Goal: Task Accomplishment & Management: Manage account settings

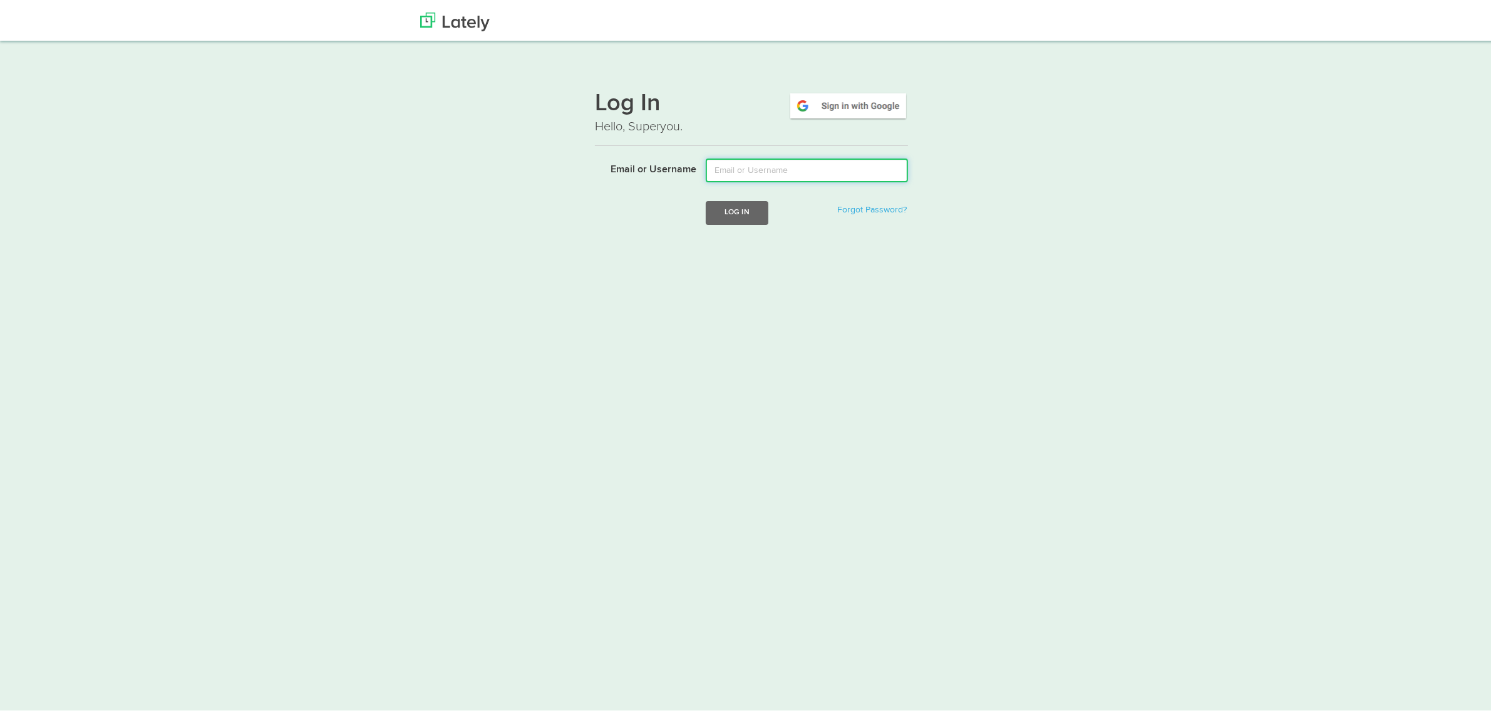
click at [749, 168] on input "Email or Username" at bounding box center [807, 167] width 202 height 24
type input "axel.debataille@clagence.com"
click at [706, 204] on button "Log In" at bounding box center [737, 209] width 63 height 23
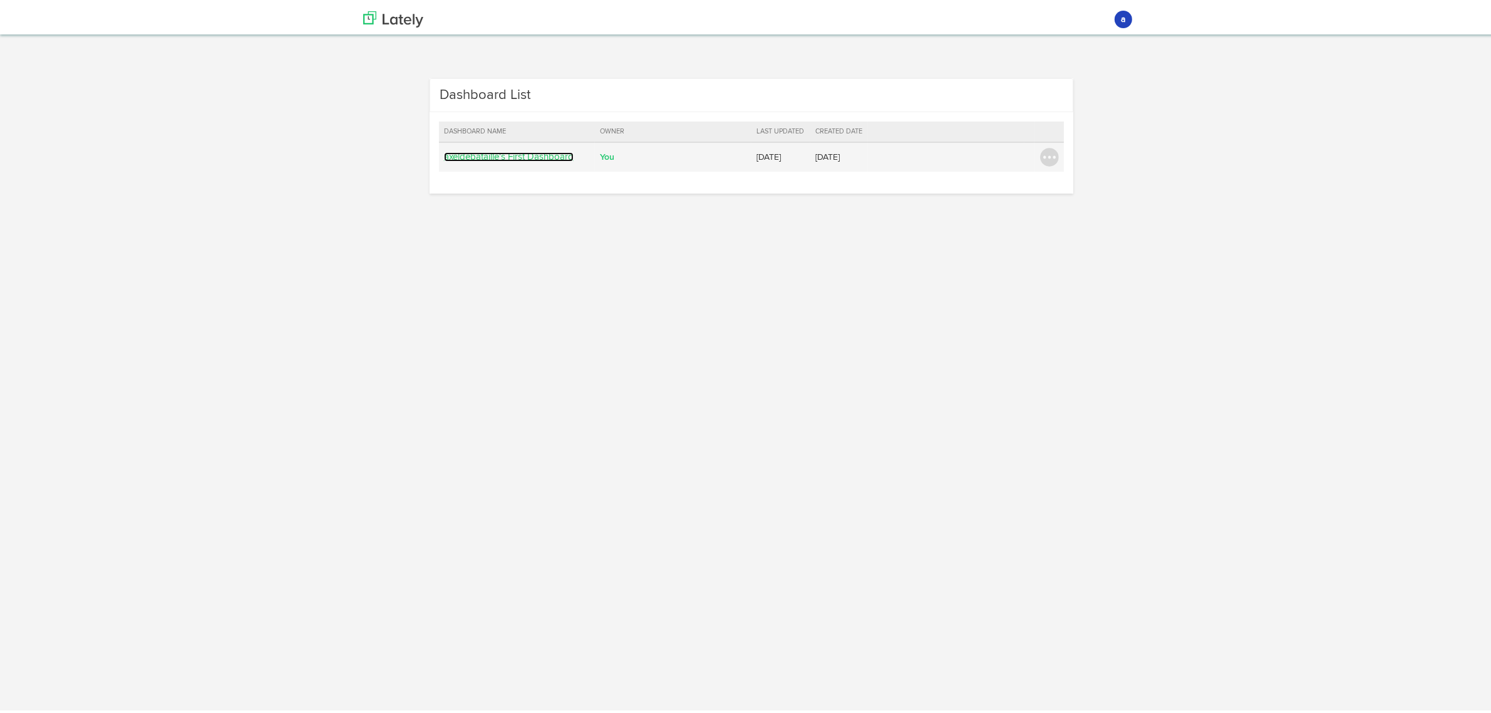
click at [487, 155] on link "axeldebataille's First Dashboard" at bounding box center [509, 153] width 130 height 9
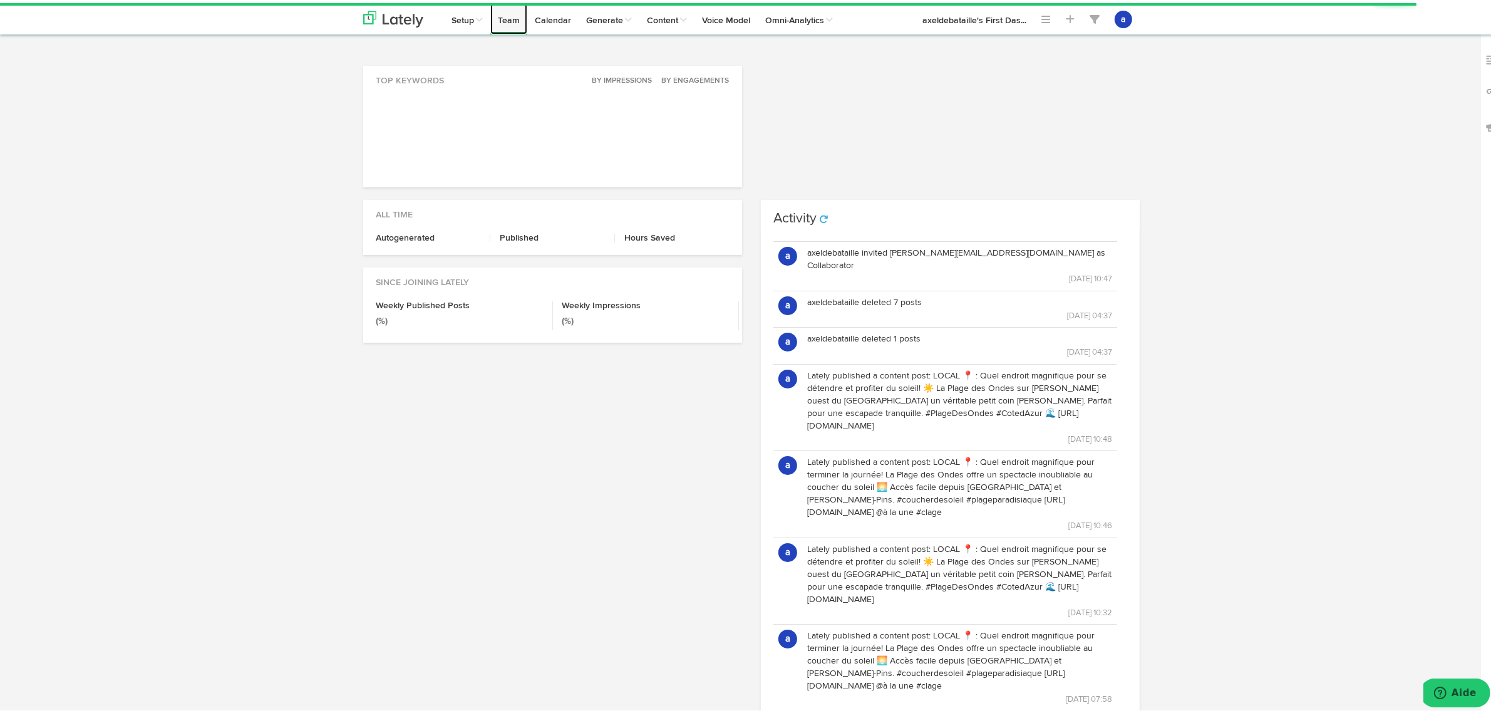
click at [512, 23] on link "Team" at bounding box center [508, 15] width 37 height 31
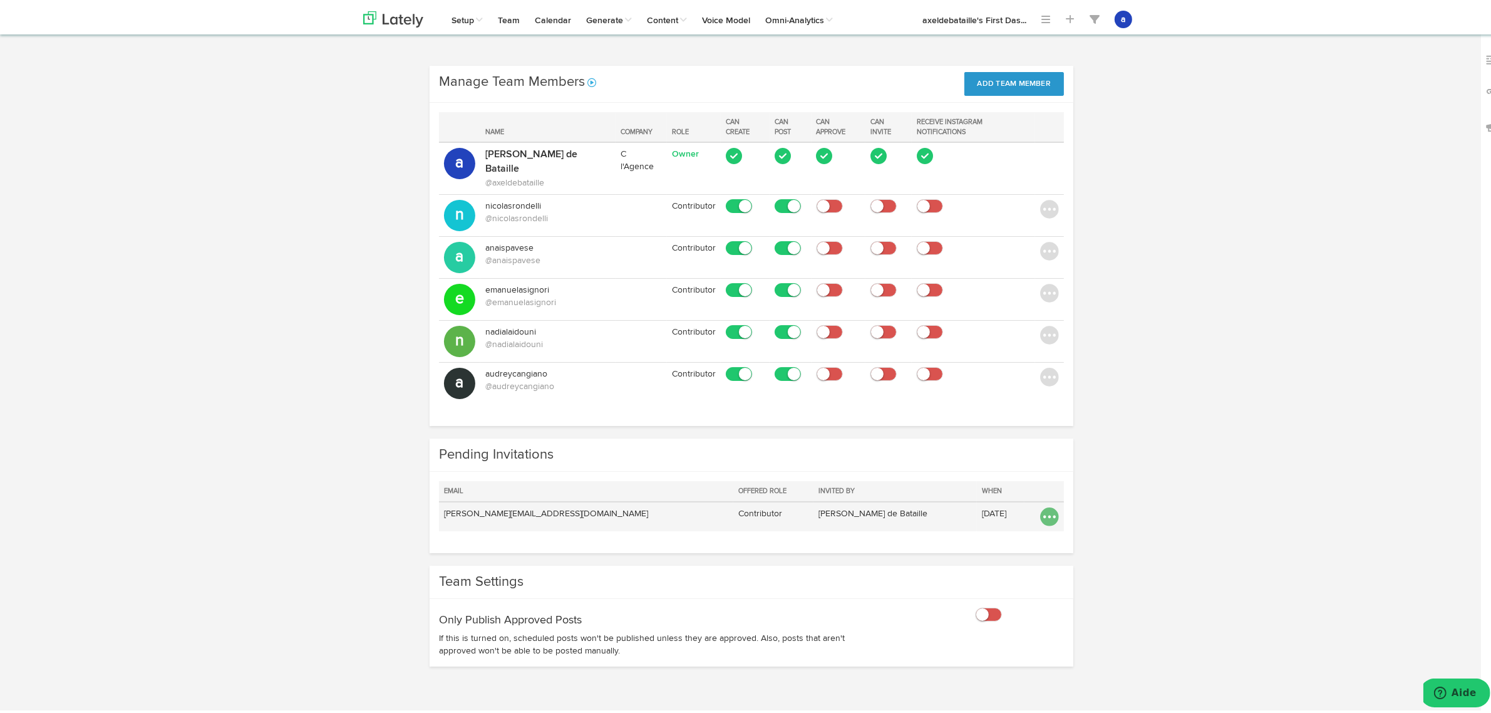
click at [1043, 504] on img at bounding box center [1049, 513] width 19 height 19
click at [1066, 530] on link "Resend" at bounding box center [1062, 540] width 64 height 20
click at [1041, 504] on img at bounding box center [1049, 513] width 19 height 19
click at [1043, 530] on link "Resend" at bounding box center [1062, 540] width 64 height 20
click at [1048, 504] on img at bounding box center [1049, 513] width 19 height 19
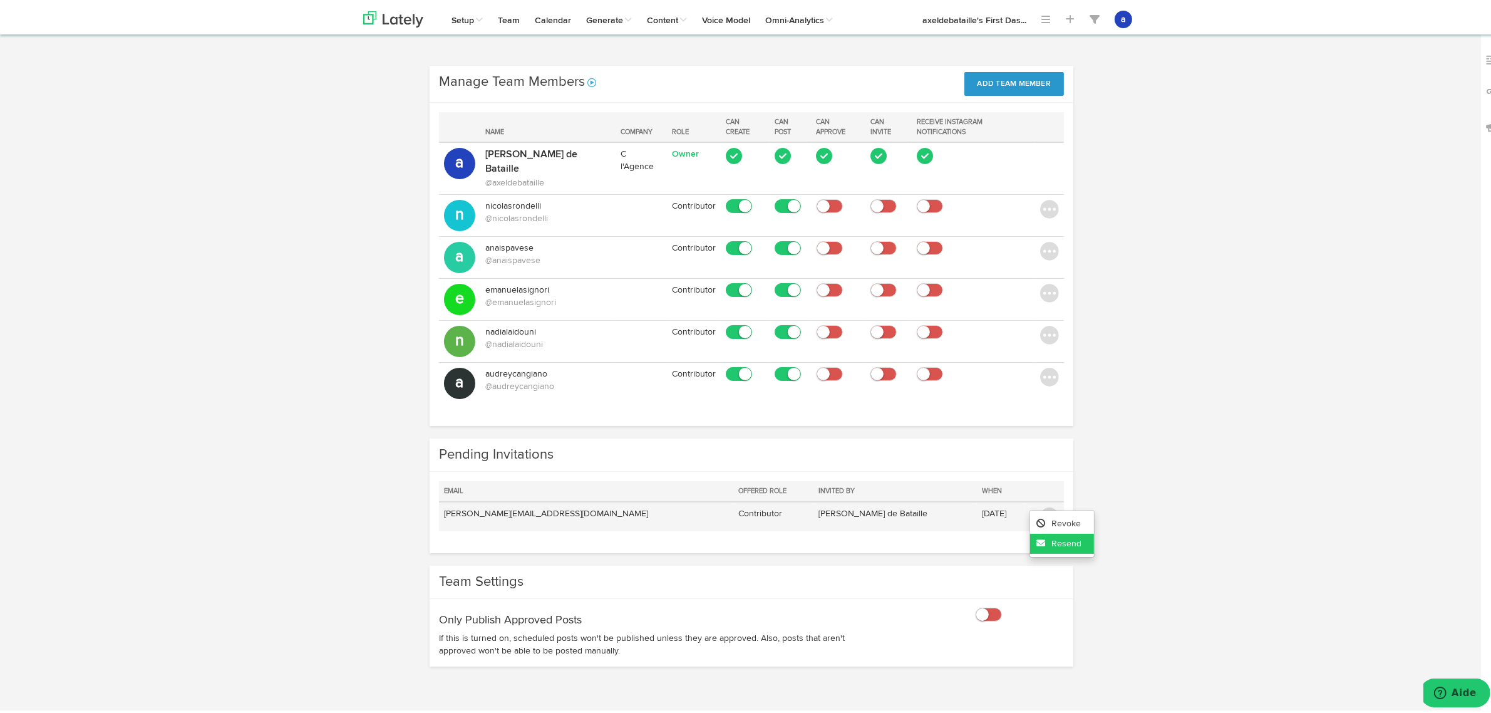
click at [1059, 530] on link "Resend" at bounding box center [1062, 540] width 64 height 20
click at [314, 374] on div "Channels Create Generate Pipeline Team Basic Analytics (limited on mobile) Dash…" at bounding box center [751, 369] width 1503 height 613
click at [358, 301] on div "Manage Team Members No message Add Team Member Name Company Role Can Create Can…" at bounding box center [751, 249] width 795 height 373
click at [1169, 318] on div "Channels Create Generate Pipeline Team Basic Analytics (limited on mobile) Dash…" at bounding box center [751, 369] width 1503 height 613
click at [1231, 257] on div "Channels Create Generate Pipeline Team Basic Analytics (limited on mobile) Dash…" at bounding box center [751, 369] width 1503 height 613
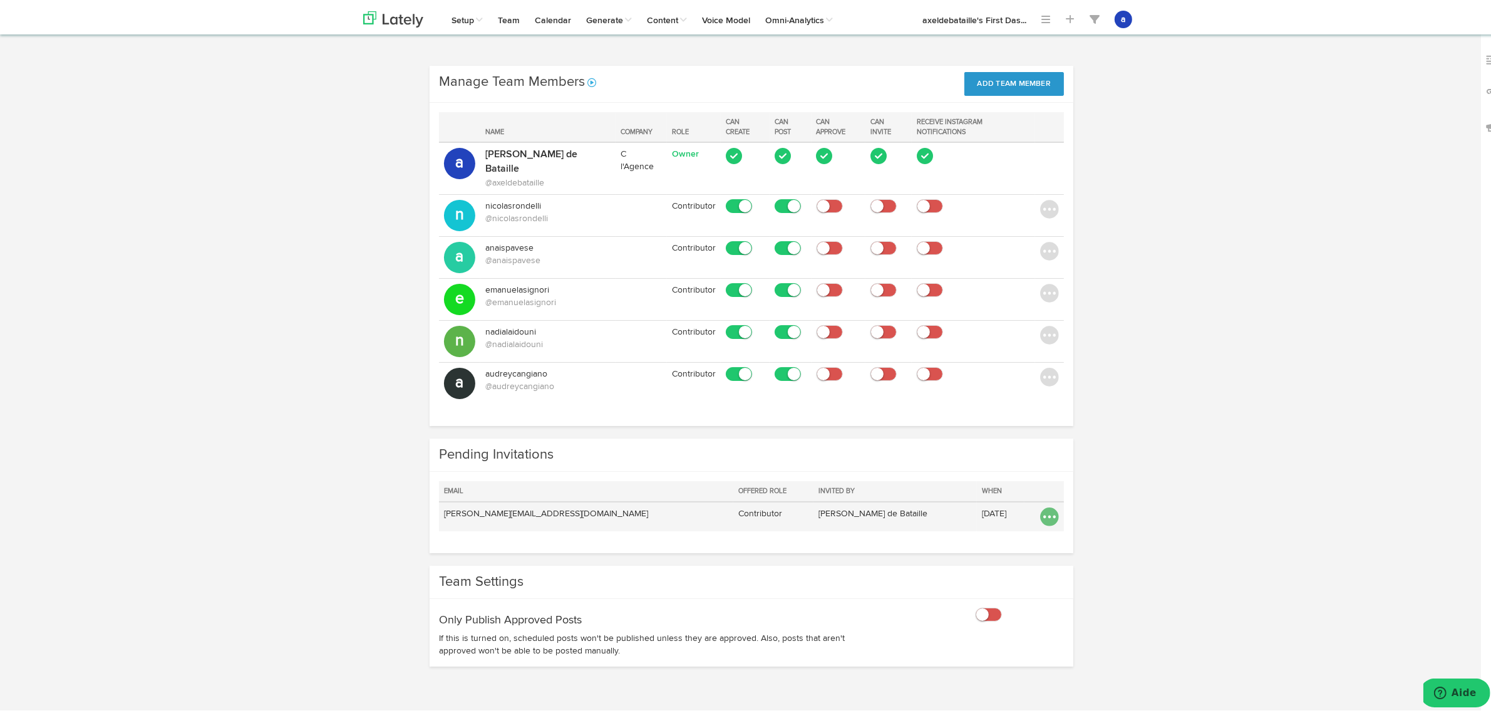
click at [1043, 504] on img at bounding box center [1049, 513] width 19 height 19
click at [1053, 530] on link "Resend" at bounding box center [1062, 540] width 64 height 20
click at [1046, 504] on img at bounding box center [1049, 513] width 19 height 19
click at [1044, 530] on link "Resend" at bounding box center [1062, 540] width 64 height 20
click at [1127, 229] on div "Manage Team Members No message Add Team Member Name Company Role Can Create Can…" at bounding box center [751, 249] width 795 height 373
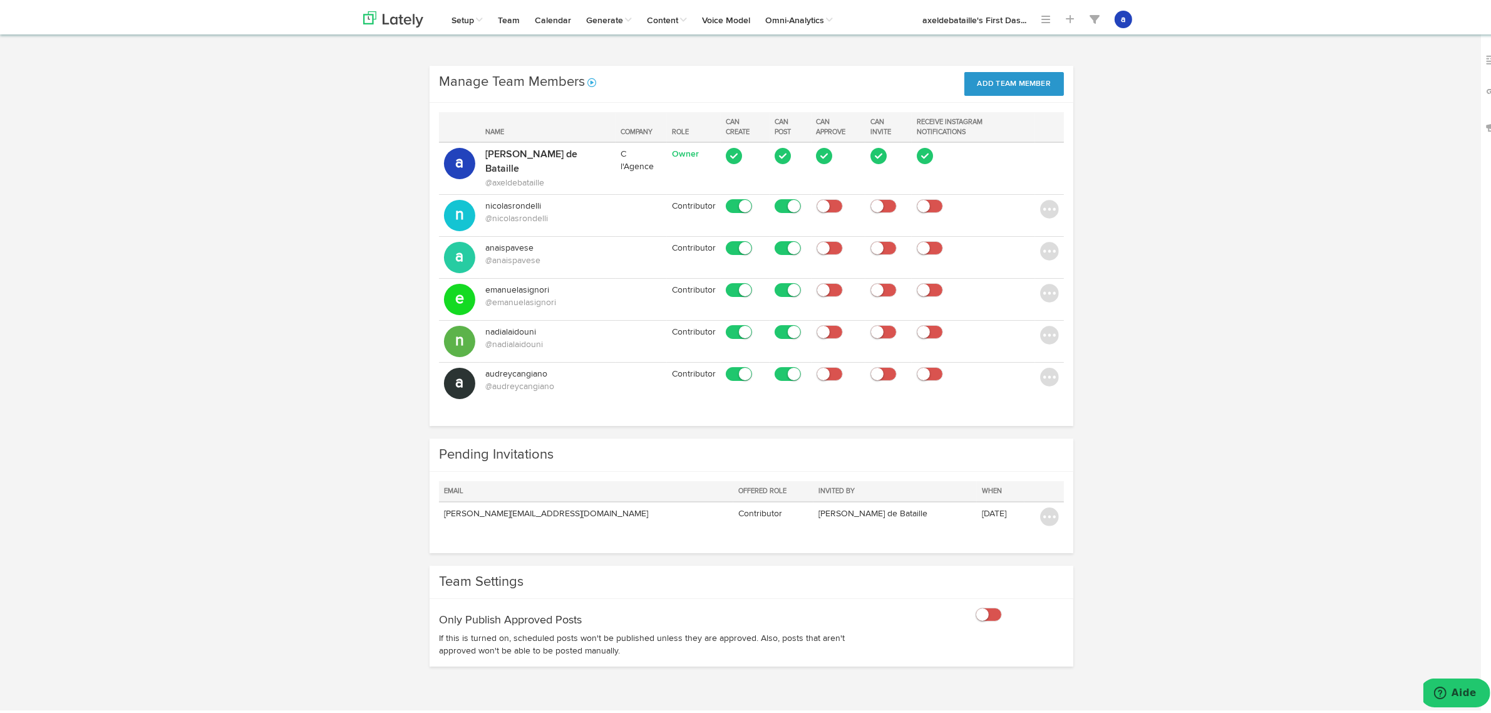
click at [1197, 302] on div "Channels Create Generate Pipeline Team Basic Analytics (limited on mobile) Dash…" at bounding box center [751, 369] width 1503 height 613
